Goal: Task Accomplishment & Management: Manage account settings

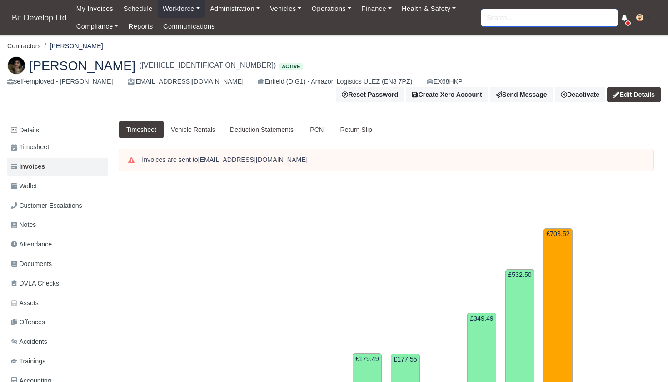
click at [587, 20] on input "search" at bounding box center [549, 17] width 136 height 17
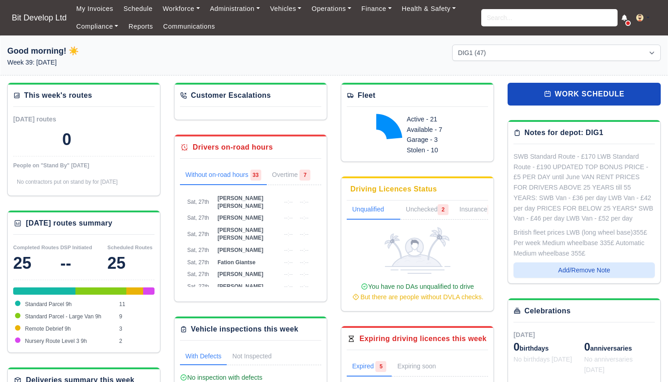
select select "2"
click at [517, 17] on input "search" at bounding box center [549, 17] width 136 height 17
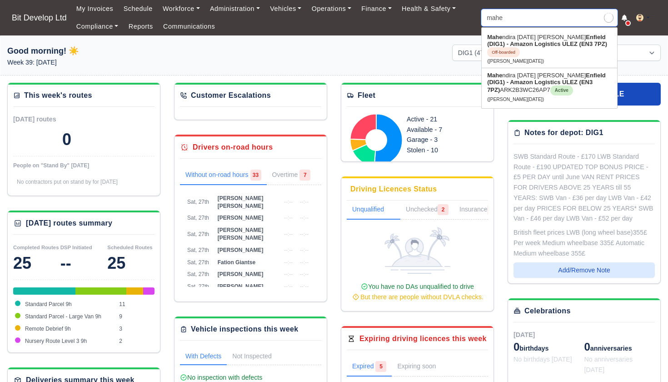
type input "maher"
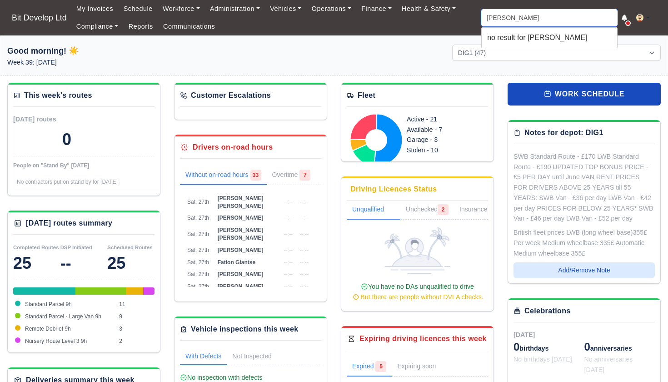
type input "mahe"
type input "mahendira Raja Sellvan Palanisamy"
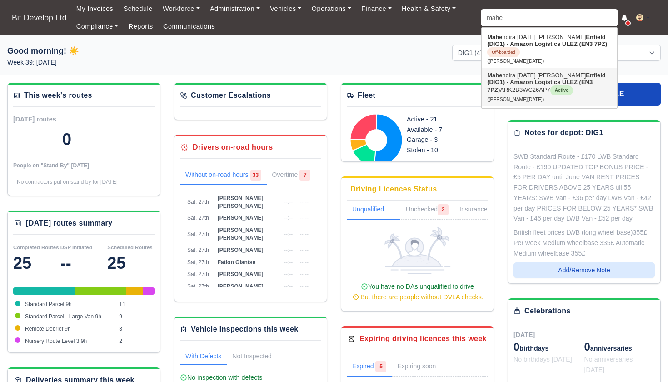
click at [514, 81] on strong "Enfield (DIG1) - Amazon Logistics ULEZ (EN3 7PZ)" at bounding box center [546, 82] width 119 height 21
type input "Mahendira Raja Sellvan Palanisamy"
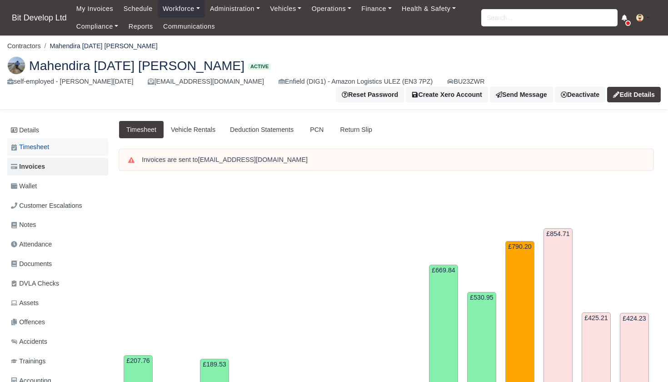
click at [41, 148] on span "Timesheet" at bounding box center [30, 147] width 38 height 10
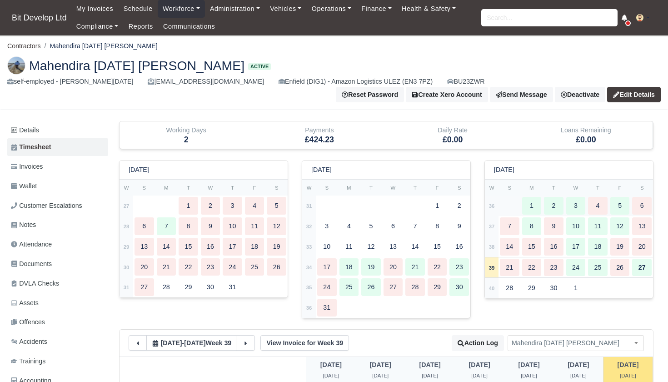
click at [496, 203] on td "36" at bounding box center [492, 205] width 14 height 20
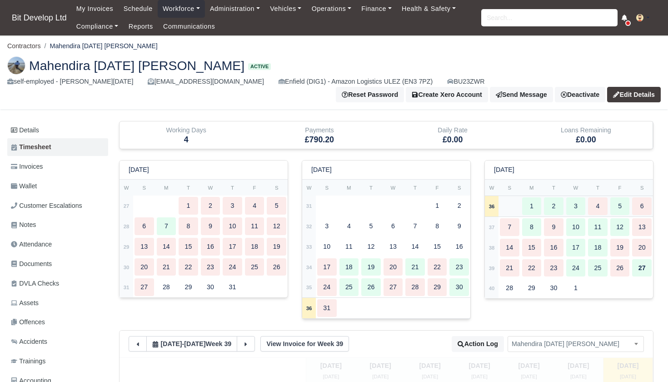
type input "44"
type input "20"
type input "42"
type input "45"
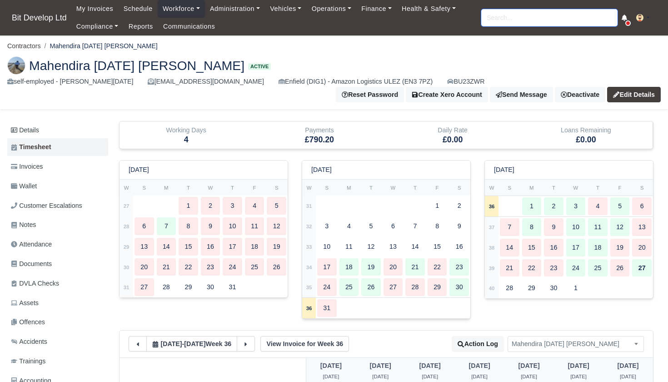
click at [505, 10] on input "search" at bounding box center [549, 17] width 136 height 17
type input "maria"
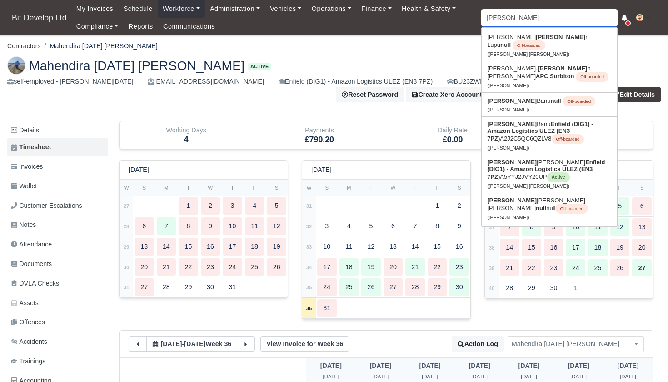
type input "maria Banu"
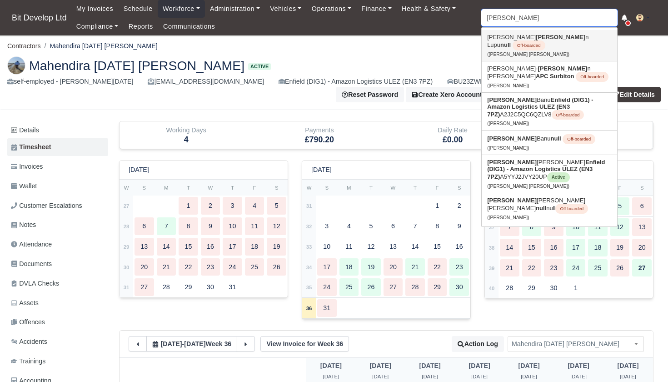
type input "Maria"
drag, startPoint x: 512, startPoint y: 42, endPoint x: 521, endPoint y: 156, distance: 114.3
click at [521, 156] on link "Maria Emilia Saltos Rojas Enfield (DIG1) - Amazon Logistics ULEZ (EN3 7PZ) A5YY…" at bounding box center [549, 174] width 135 height 38
type input "[PERSON_NAME] [PERSON_NAME]"
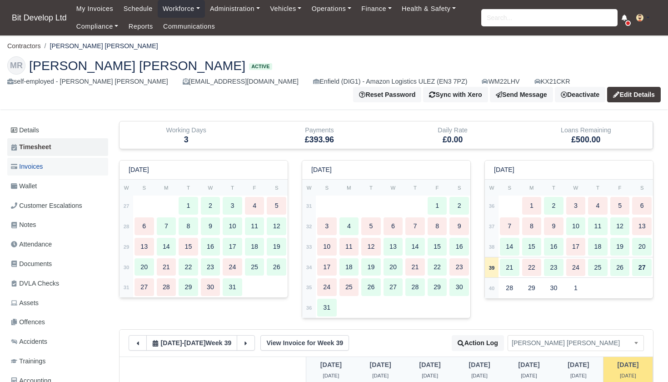
click at [43, 163] on span "Invoices" at bounding box center [27, 166] width 32 height 10
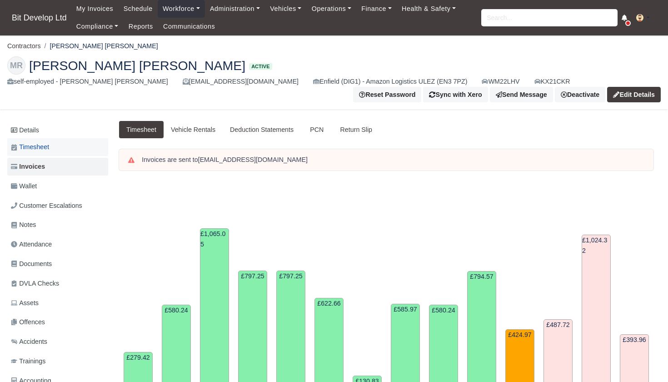
click at [47, 144] on span "Timesheet" at bounding box center [30, 147] width 38 height 10
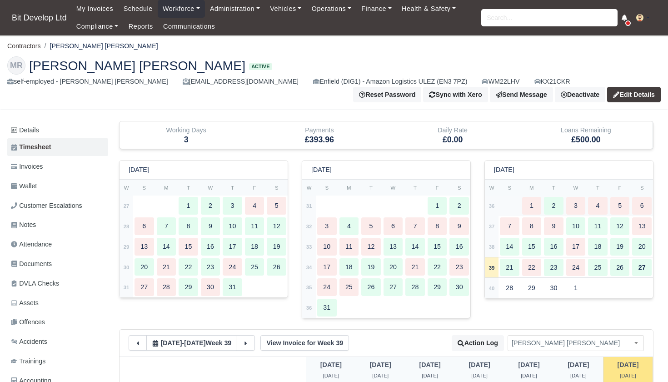
click at [493, 206] on strong "36" at bounding box center [492, 205] width 6 height 5
type input "46"
type input "48"
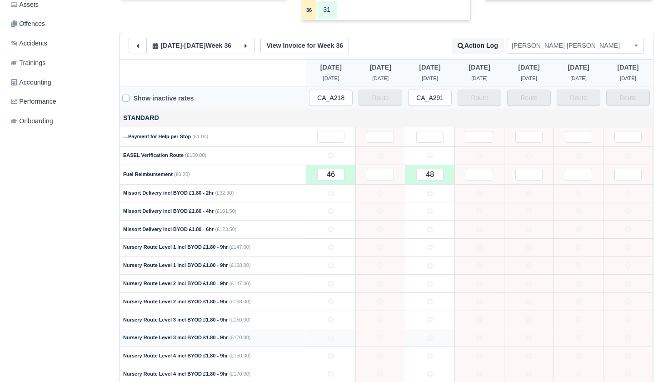
scroll to position [296, 0]
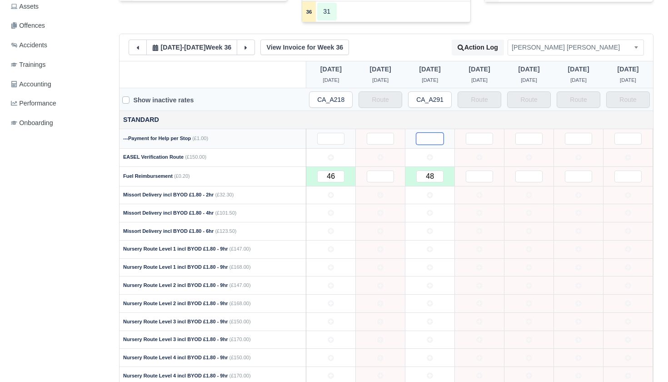
click at [432, 133] on input "text" at bounding box center [429, 139] width 27 height 12
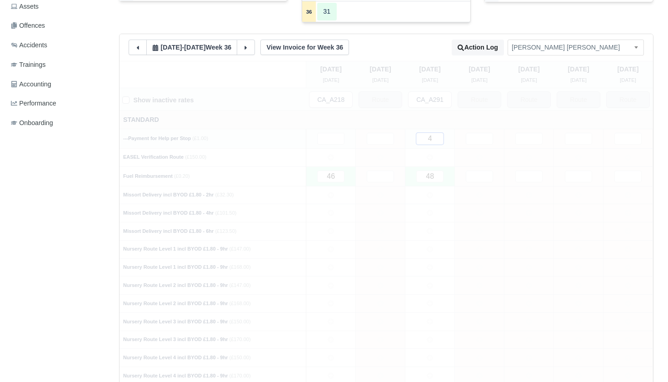
type input "45"
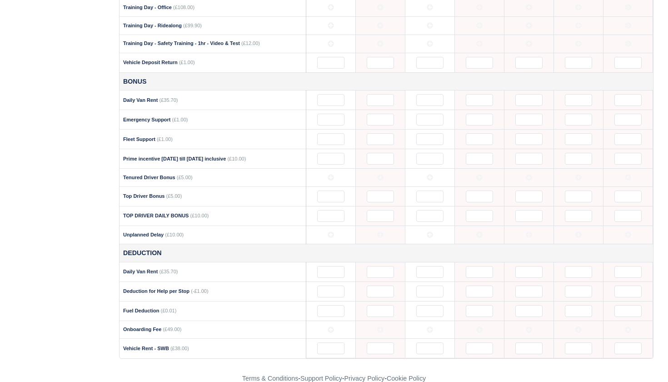
scroll to position [990, 0]
click at [423, 286] on input "text" at bounding box center [429, 292] width 27 height 12
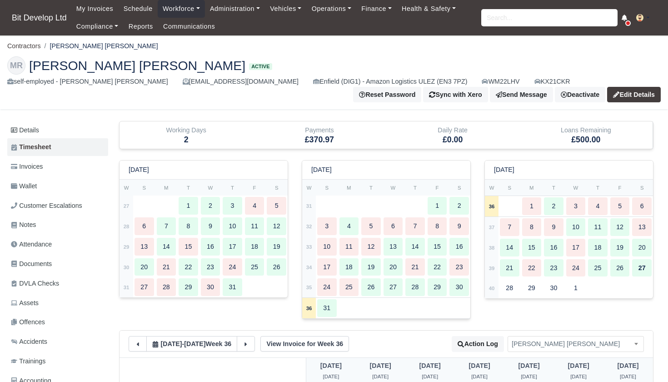
scroll to position [0, 0]
click at [506, 15] on input "search" at bounding box center [549, 17] width 136 height 17
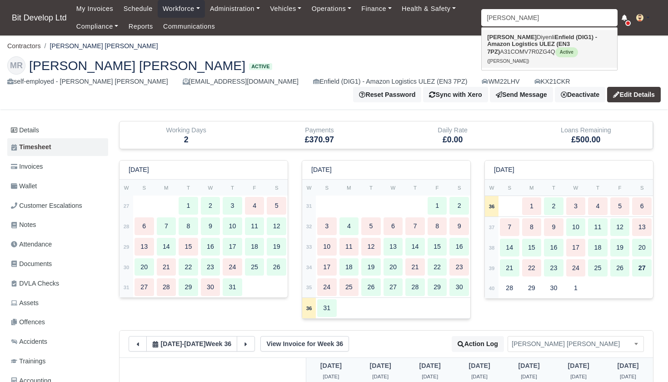
click at [504, 45] on strong "Enfield (DIG1) - Amazon Logistics ULEZ (EN3 7PZ)" at bounding box center [542, 44] width 110 height 21
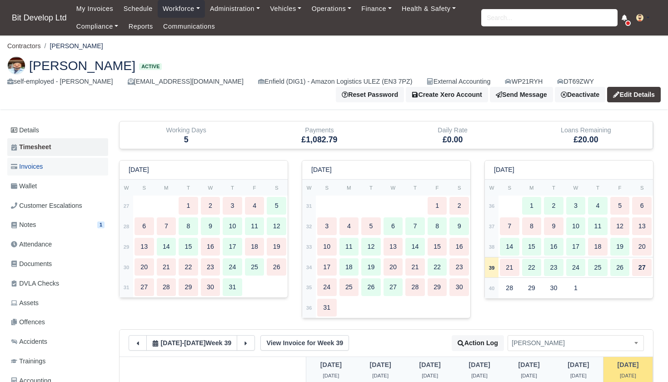
click at [43, 165] on span "Invoices" at bounding box center [27, 166] width 32 height 10
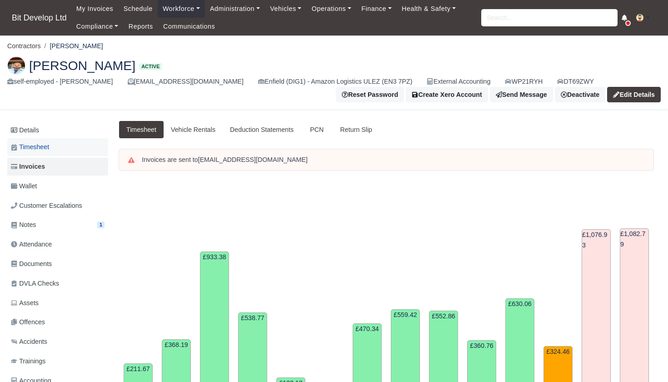
click at [49, 149] on span "Timesheet" at bounding box center [30, 147] width 38 height 10
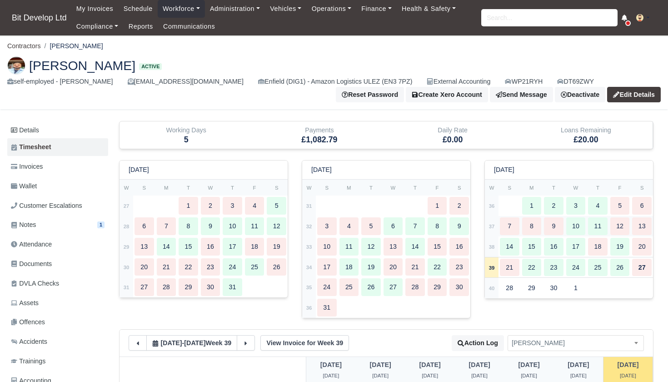
click at [493, 224] on strong "37" at bounding box center [492, 226] width 6 height 5
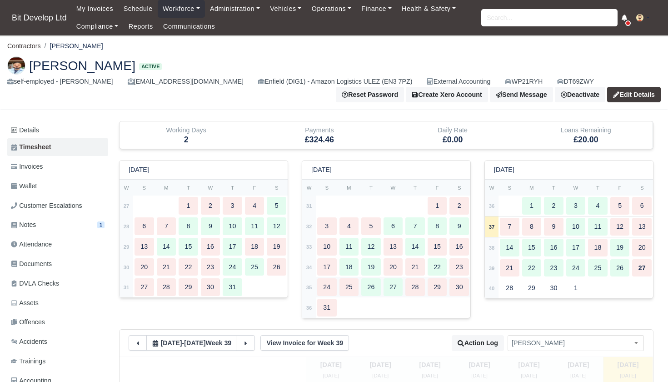
type input "25"
type input "26"
type input "40"
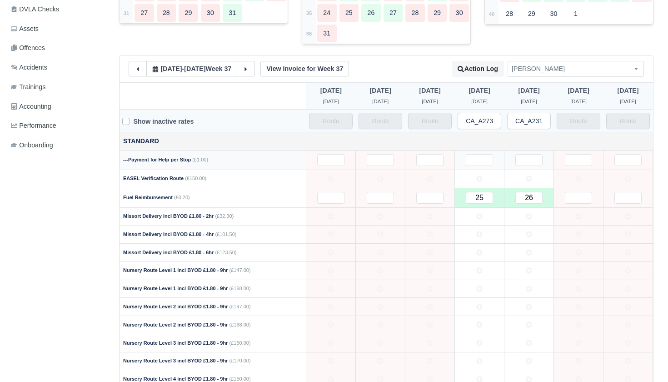
scroll to position [277, 0]
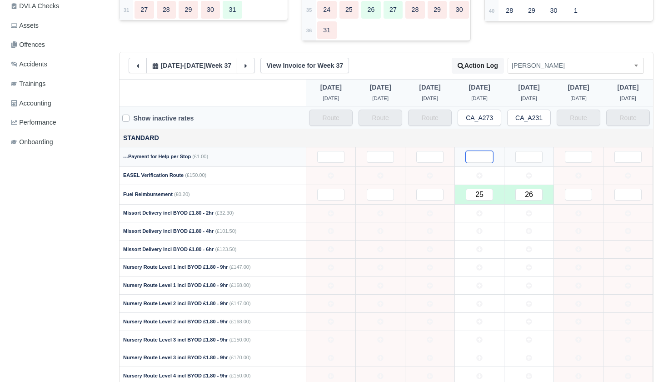
click at [476, 154] on input "text" at bounding box center [479, 157] width 27 height 12
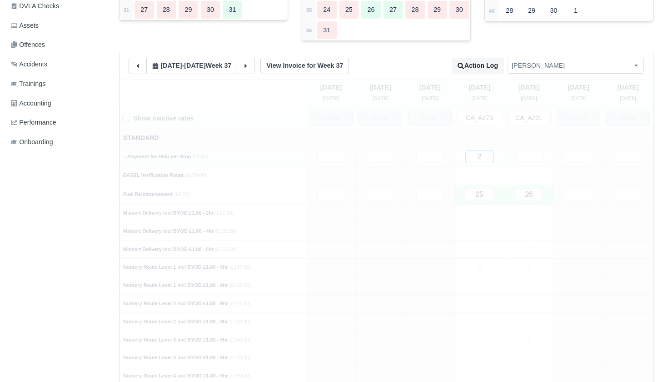
type input "20"
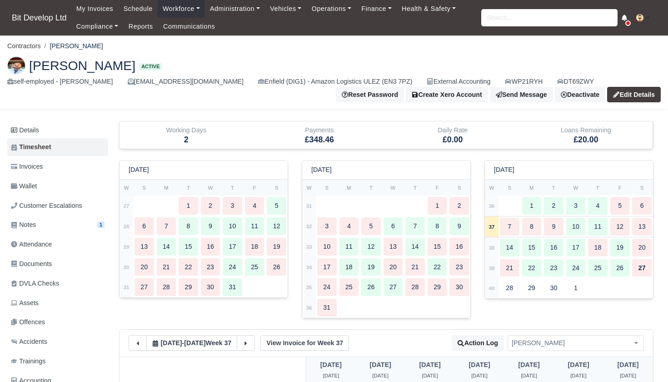
scroll to position [0, 0]
click at [559, 25] on input "search" at bounding box center [549, 17] width 136 height 17
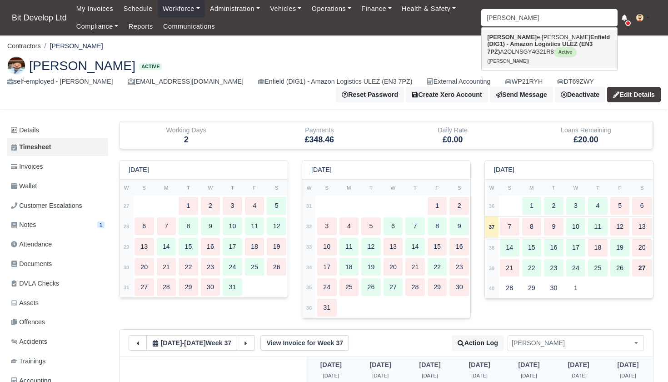
drag, startPoint x: 559, startPoint y: 25, endPoint x: 549, endPoint y: 52, distance: 29.0
click at [554, 52] on span "Active" at bounding box center [565, 52] width 23 height 10
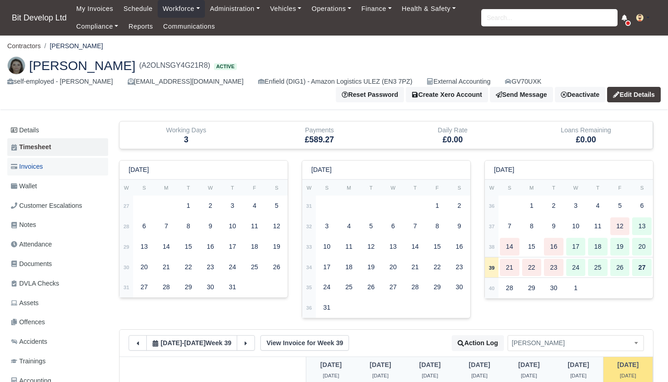
click at [35, 164] on span "Invoices" at bounding box center [27, 166] width 32 height 10
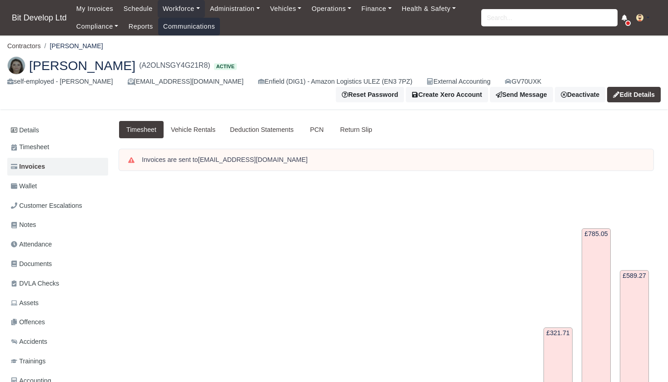
click at [188, 25] on link "Communications" at bounding box center [189, 27] width 62 height 18
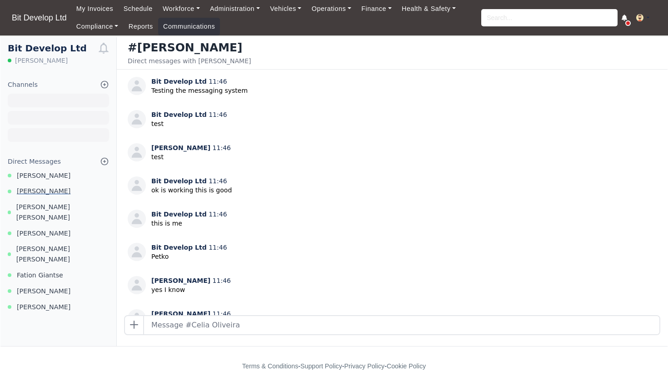
click at [61, 189] on span "[PERSON_NAME]" at bounding box center [44, 191] width 54 height 10
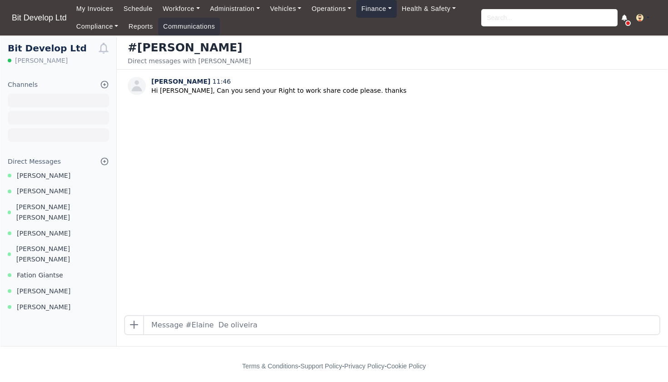
click at [384, 6] on link "Finance" at bounding box center [376, 9] width 40 height 18
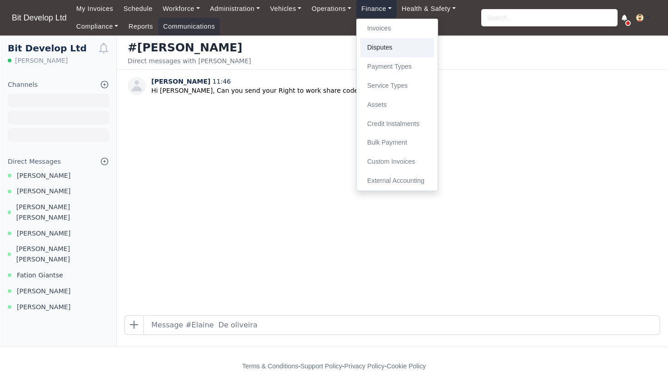
click at [387, 48] on link "Disputes" at bounding box center [397, 47] width 74 height 19
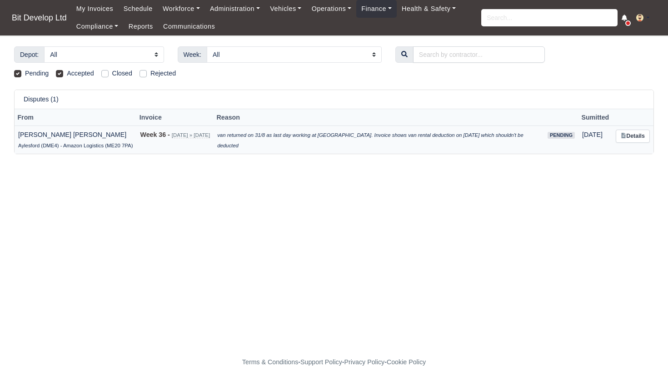
click at [420, 130] on td "van returned on 31/8 as last day working at [GEOGRAPHIC_DATA]. Invoice shows va…" at bounding box center [379, 139] width 330 height 28
click at [634, 139] on link "Details" at bounding box center [633, 135] width 34 height 13
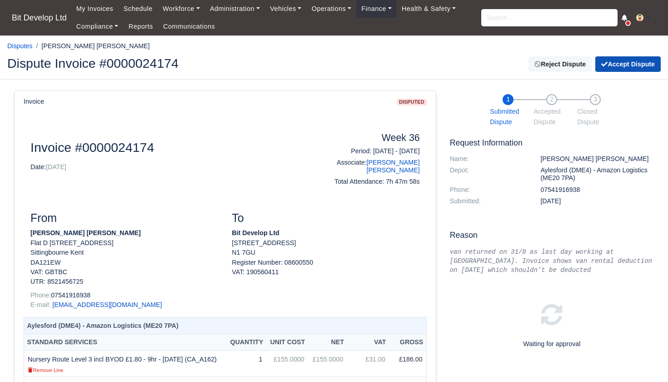
click at [644, 62] on button "Accept Dispute" at bounding box center [627, 63] width 65 height 15
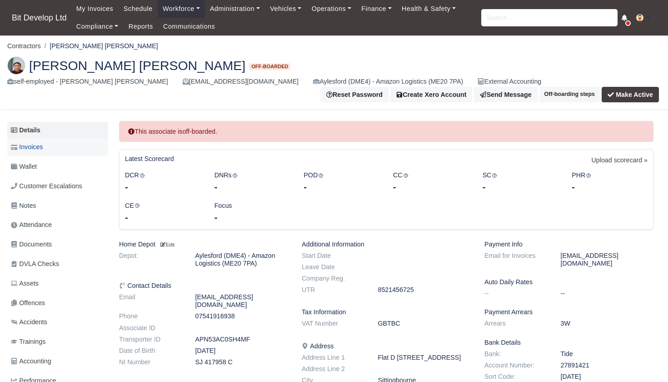
click at [42, 142] on span "Invoices" at bounding box center [27, 147] width 32 height 10
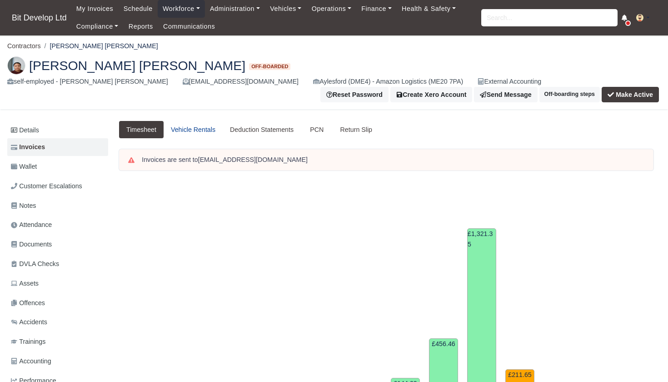
click at [210, 125] on link "Vehicle Rentals" at bounding box center [193, 130] width 59 height 18
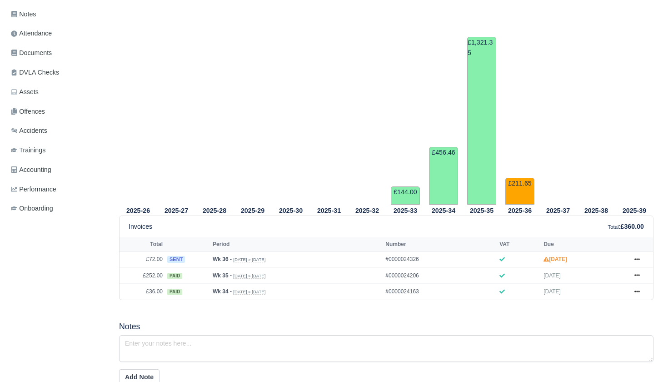
scroll to position [239, 0]
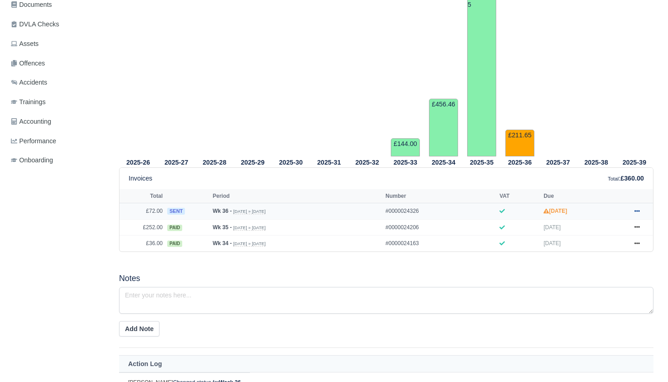
click at [639, 214] on icon at bounding box center [636, 210] width 5 height 5
click at [601, 234] on link "Show Invoice" at bounding box center [602, 227] width 81 height 19
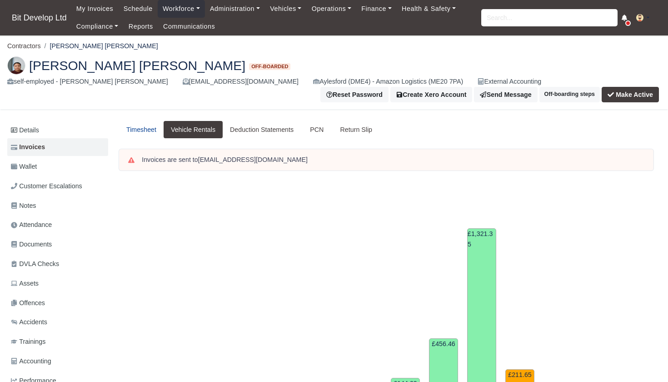
click at [149, 125] on link "Timesheet" at bounding box center [141, 130] width 45 height 18
click at [640, 87] on button "Make Active" at bounding box center [629, 94] width 57 height 15
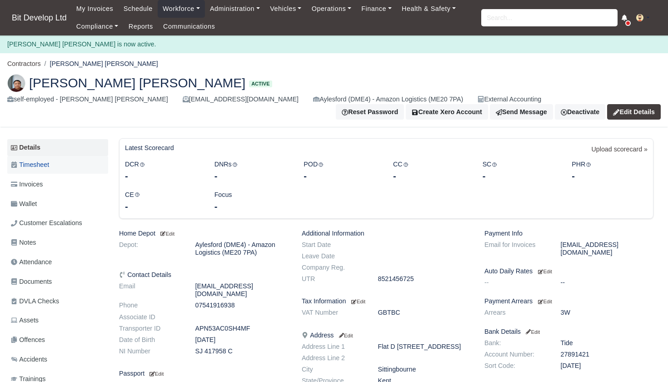
click at [42, 159] on span "Timesheet" at bounding box center [30, 164] width 38 height 10
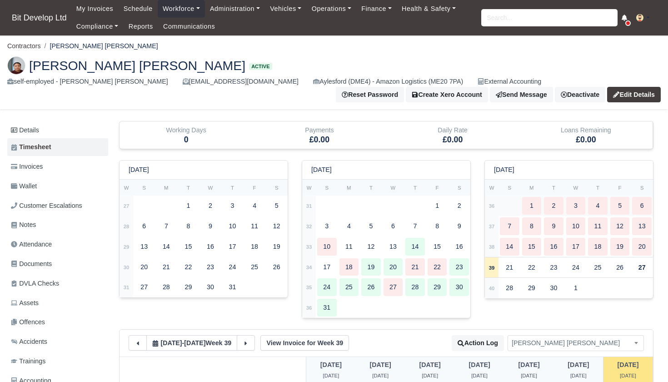
click at [493, 203] on strong "36" at bounding box center [492, 205] width 6 height 5
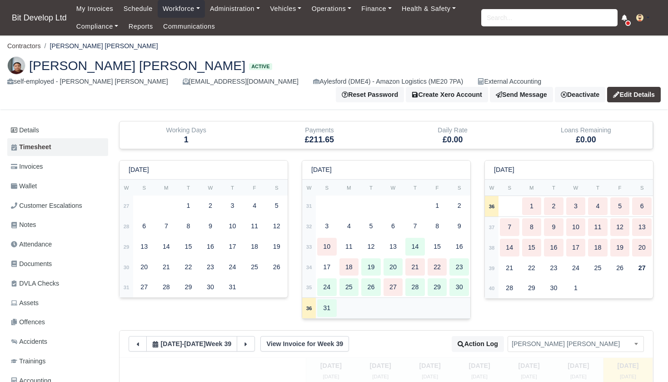
type input "105"
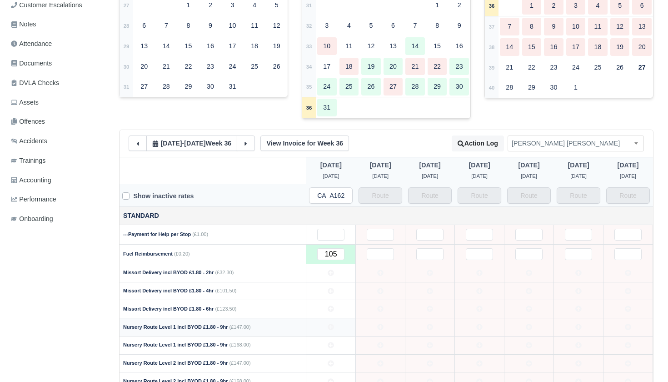
scroll to position [164, 0]
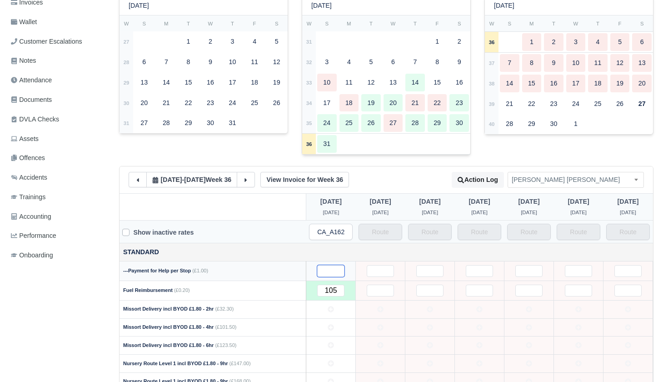
click at [331, 265] on input "text" at bounding box center [330, 271] width 27 height 12
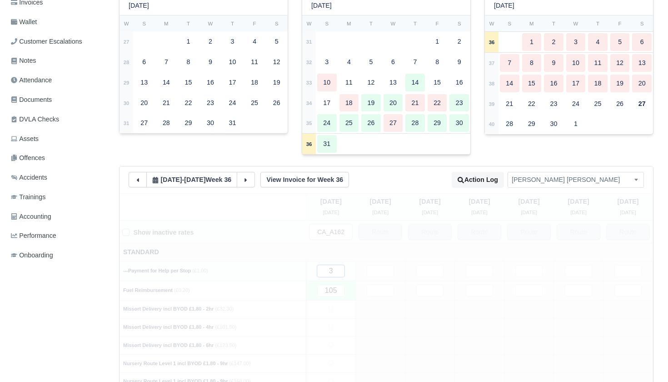
type input "30"
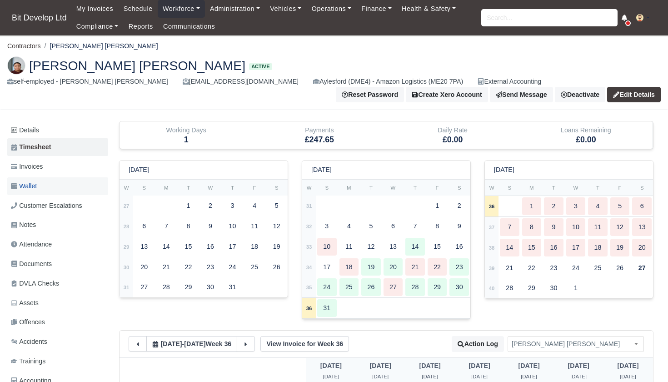
scroll to position [0, 0]
click at [37, 163] on span "Invoices" at bounding box center [27, 166] width 32 height 10
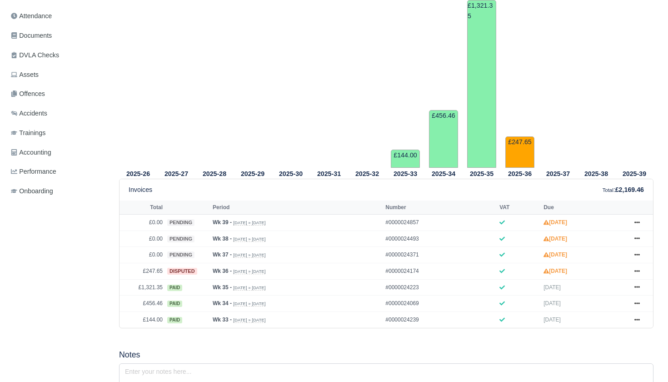
scroll to position [340, 0]
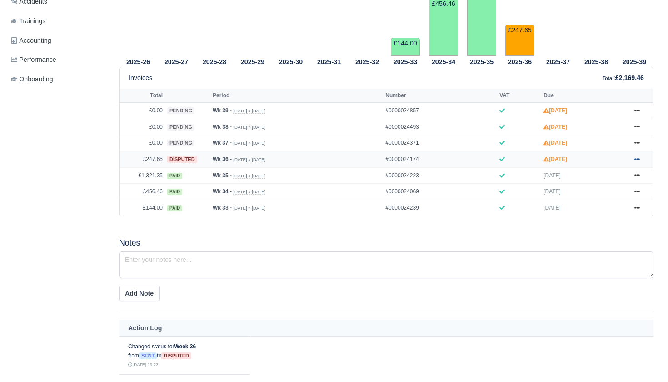
click at [637, 160] on icon at bounding box center [636, 159] width 5 height 2
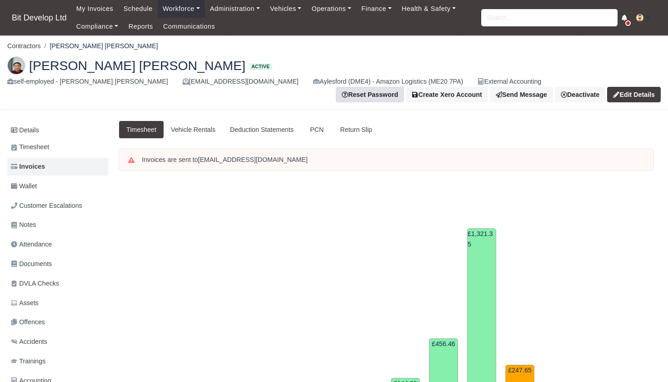
scroll to position [0, 0]
click at [383, 5] on link "Finance" at bounding box center [376, 9] width 40 height 18
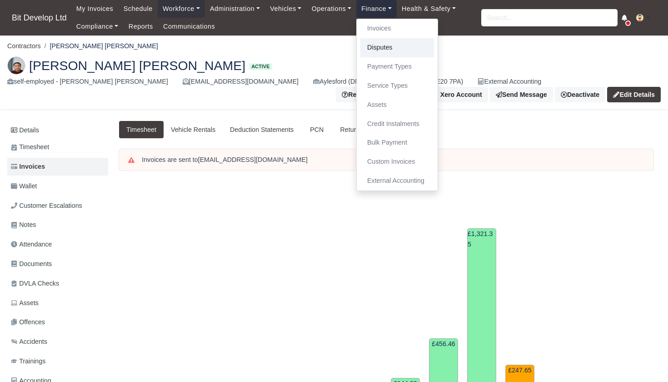
click at [386, 46] on link "Disputes" at bounding box center [397, 47] width 74 height 19
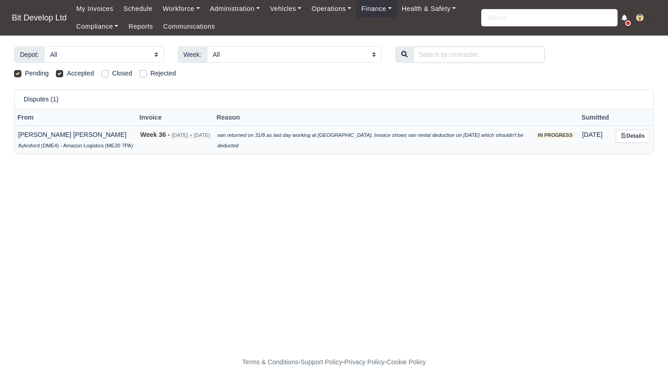
click at [636, 132] on link "Details" at bounding box center [633, 135] width 34 height 13
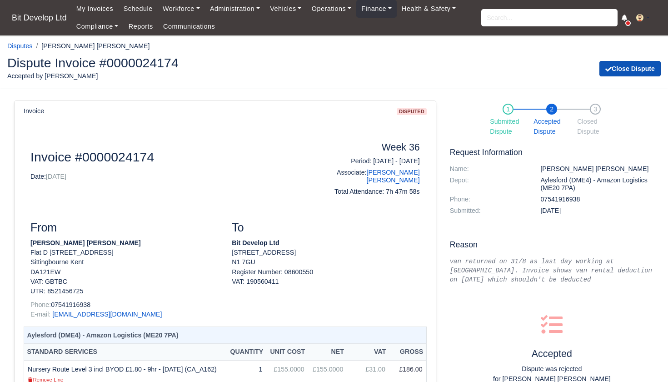
click at [632, 66] on button "Close Dispute" at bounding box center [629, 68] width 61 height 15
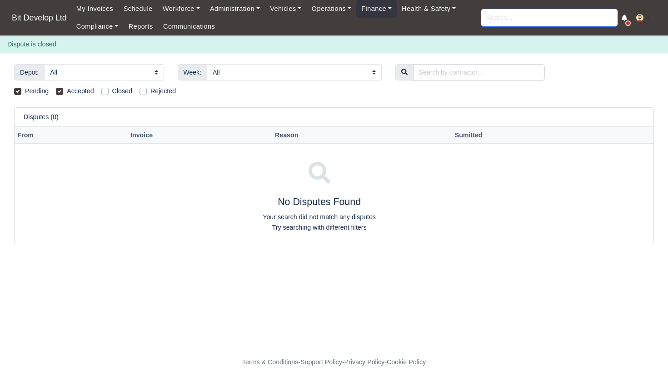
click at [529, 17] on input "search" at bounding box center [549, 17] width 136 height 17
type input "chin"
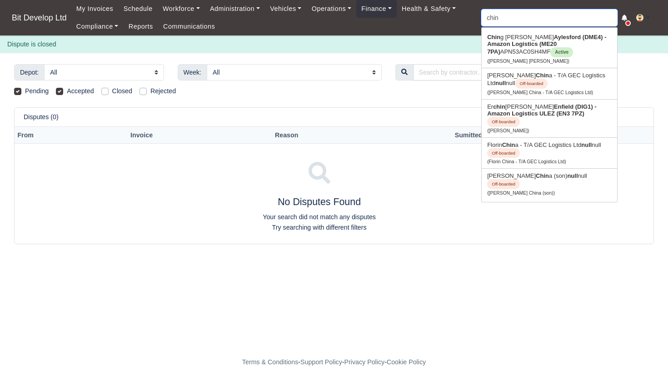
type input "ching Yan Lui"
click at [534, 41] on strong "Aylesford (DME4) - Amazon Logistics (ME20 7PA)" at bounding box center [546, 44] width 119 height 21
type input "[PERSON_NAME] [PERSON_NAME]"
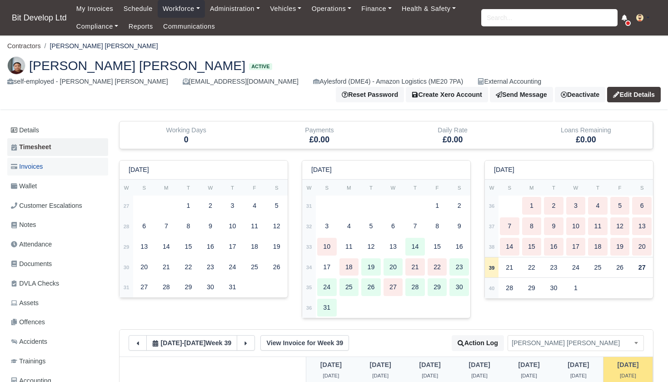
click at [52, 160] on link "Invoices" at bounding box center [57, 167] width 101 height 18
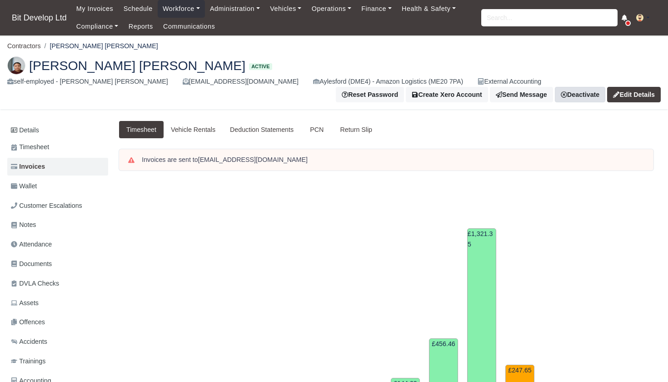
click at [600, 87] on link "Deactivate" at bounding box center [580, 94] width 50 height 15
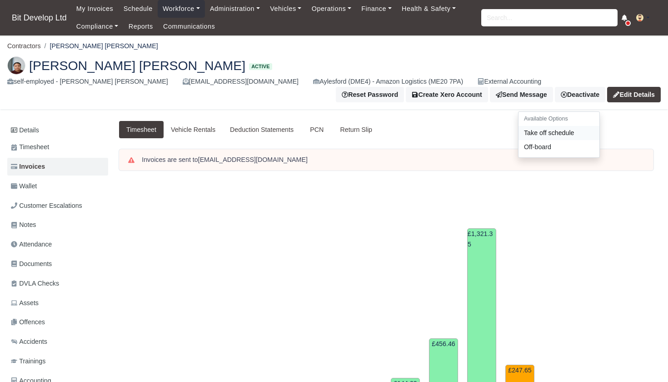
click at [568, 126] on link "Take off schedule" at bounding box center [558, 133] width 81 height 14
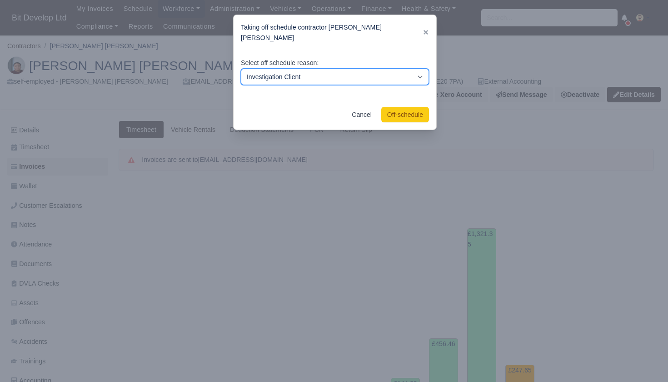
select select "customer-escalation"
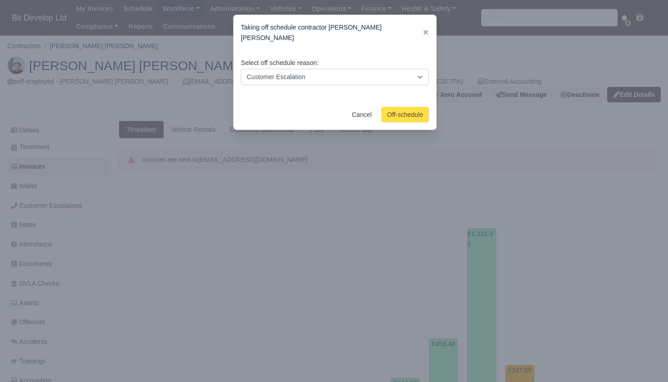
click at [411, 107] on button "Off-schedule" at bounding box center [405, 114] width 48 height 15
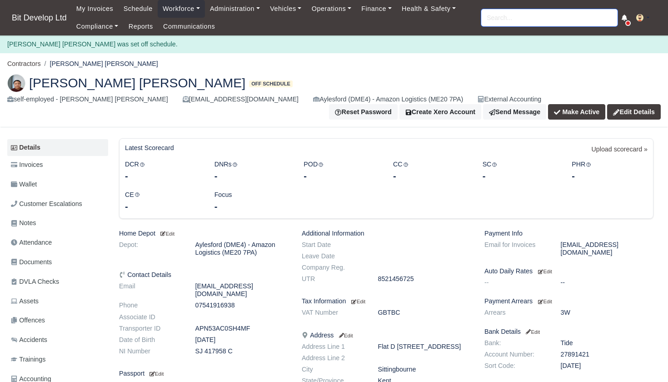
click at [495, 17] on input "search" at bounding box center [549, 17] width 136 height 17
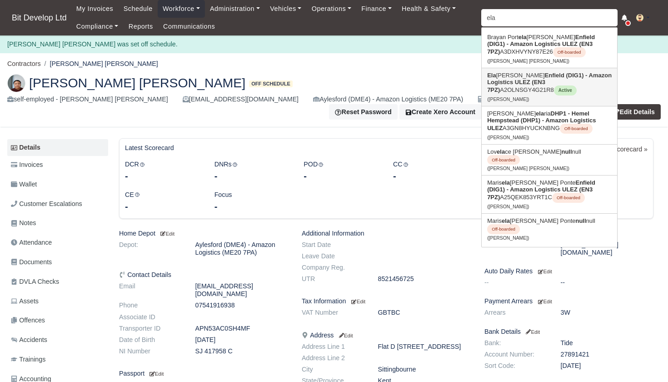
click at [494, 78] on strong "Ela" at bounding box center [491, 75] width 9 height 7
type input "[PERSON_NAME]"
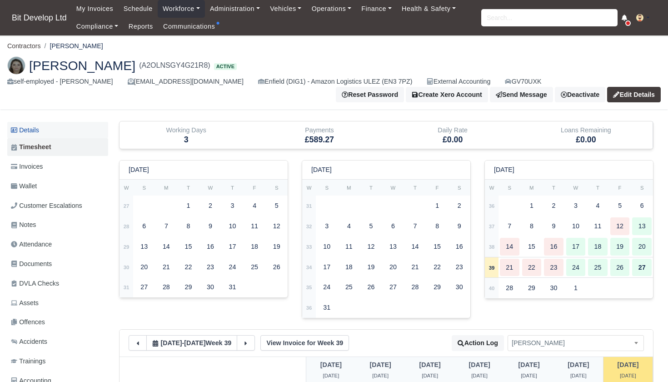
click at [32, 128] on link "Details" at bounding box center [57, 130] width 101 height 17
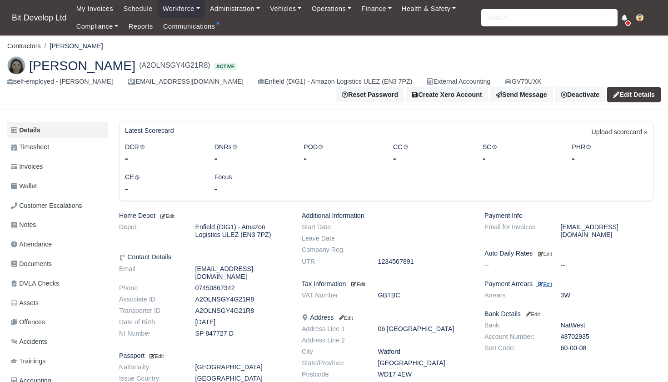
click at [552, 281] on small "Edit" at bounding box center [545, 283] width 14 height 5
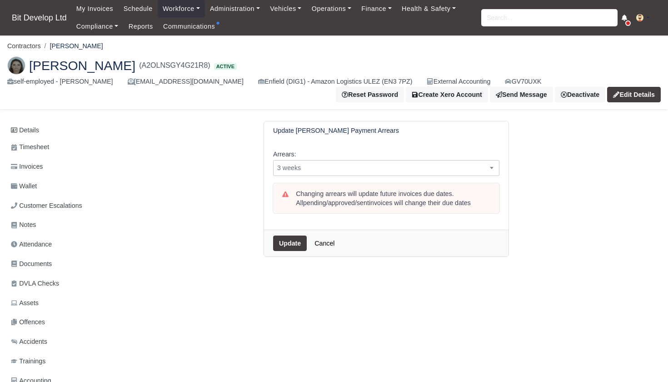
click at [321, 164] on span "3 weeks" at bounding box center [385, 167] width 225 height 11
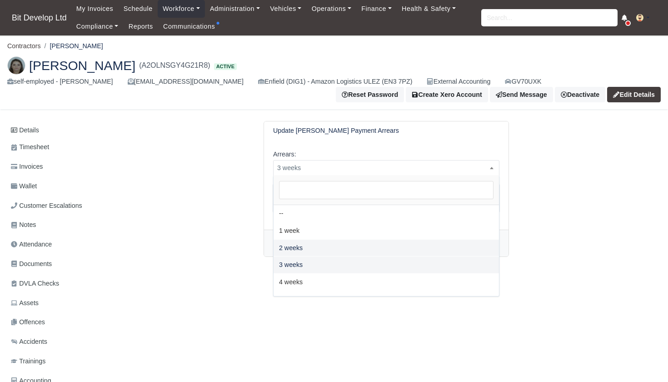
select select "2W"
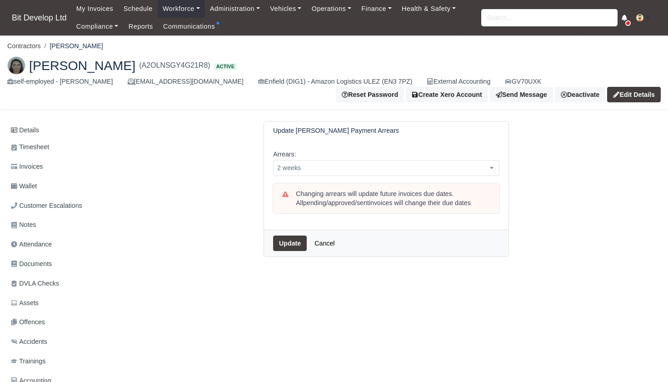
click at [296, 237] on button "Update" at bounding box center [290, 242] width 34 height 15
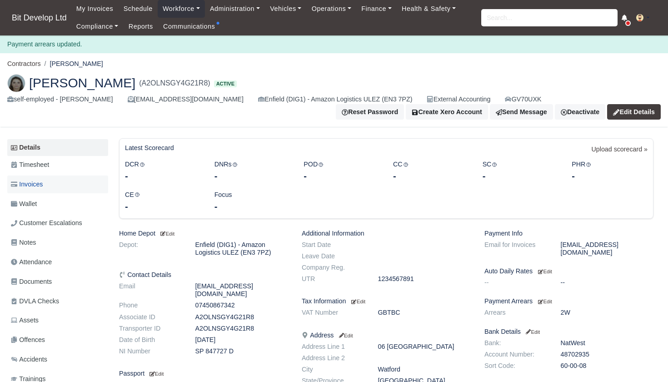
click at [43, 180] on span "Invoices" at bounding box center [27, 184] width 32 height 10
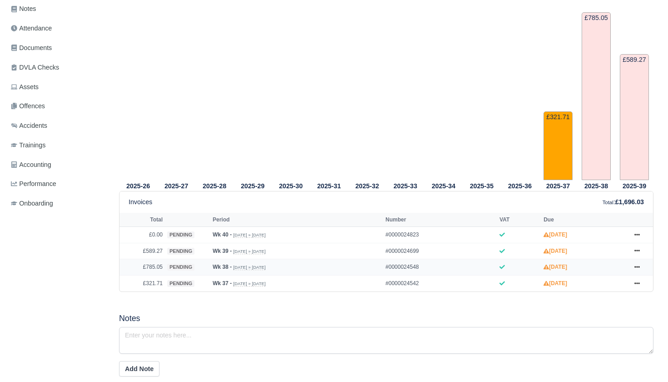
scroll to position [215, 0]
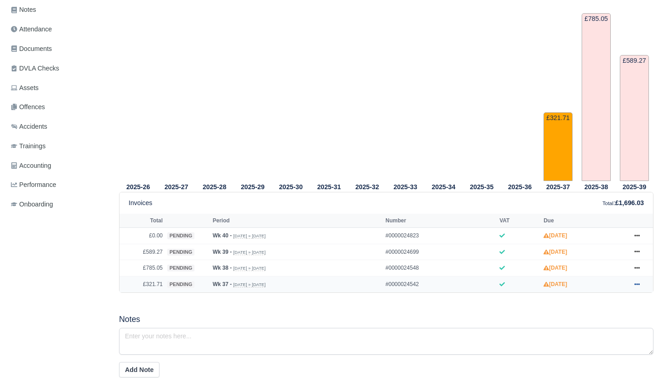
click at [638, 287] on icon at bounding box center [636, 283] width 5 height 5
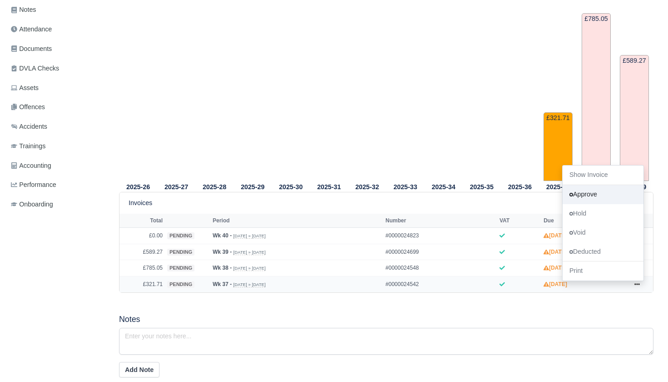
click at [594, 204] on link "Approve" at bounding box center [602, 194] width 81 height 19
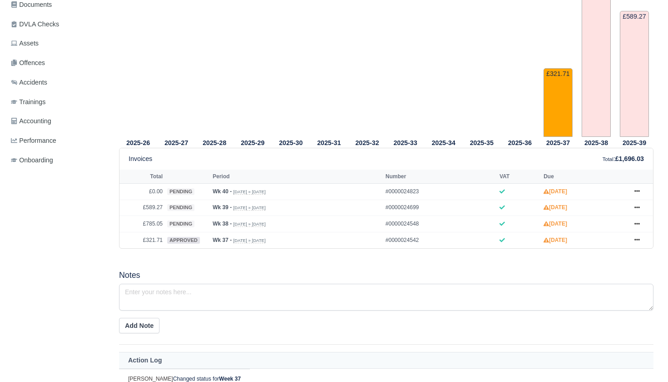
scroll to position [306, 0]
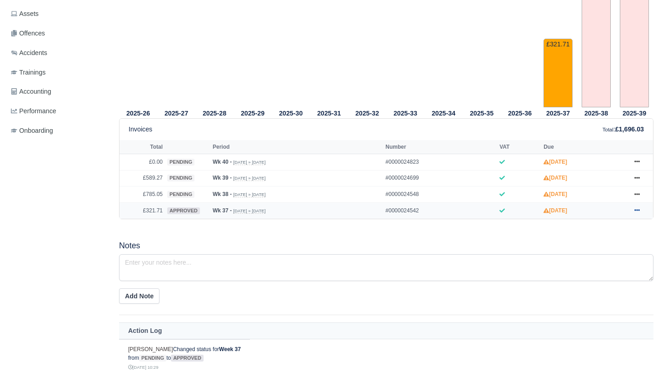
click at [640, 213] on icon at bounding box center [636, 209] width 5 height 5
click at [586, 256] on link "Send" at bounding box center [602, 246] width 81 height 19
